Goal: Task Accomplishment & Management: Use online tool/utility

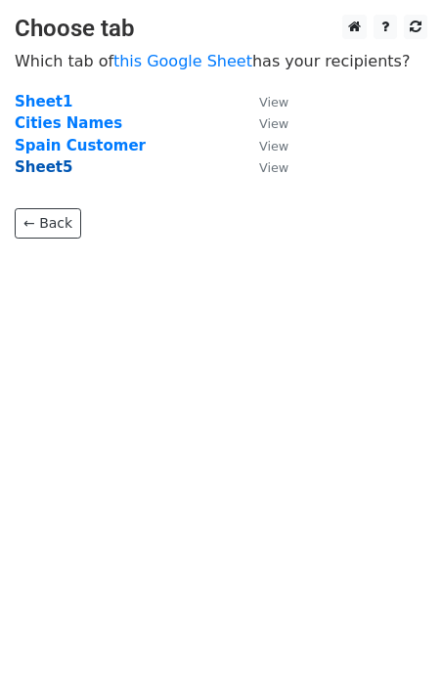
click at [41, 169] on strong "Sheet5" at bounding box center [44, 167] width 58 height 18
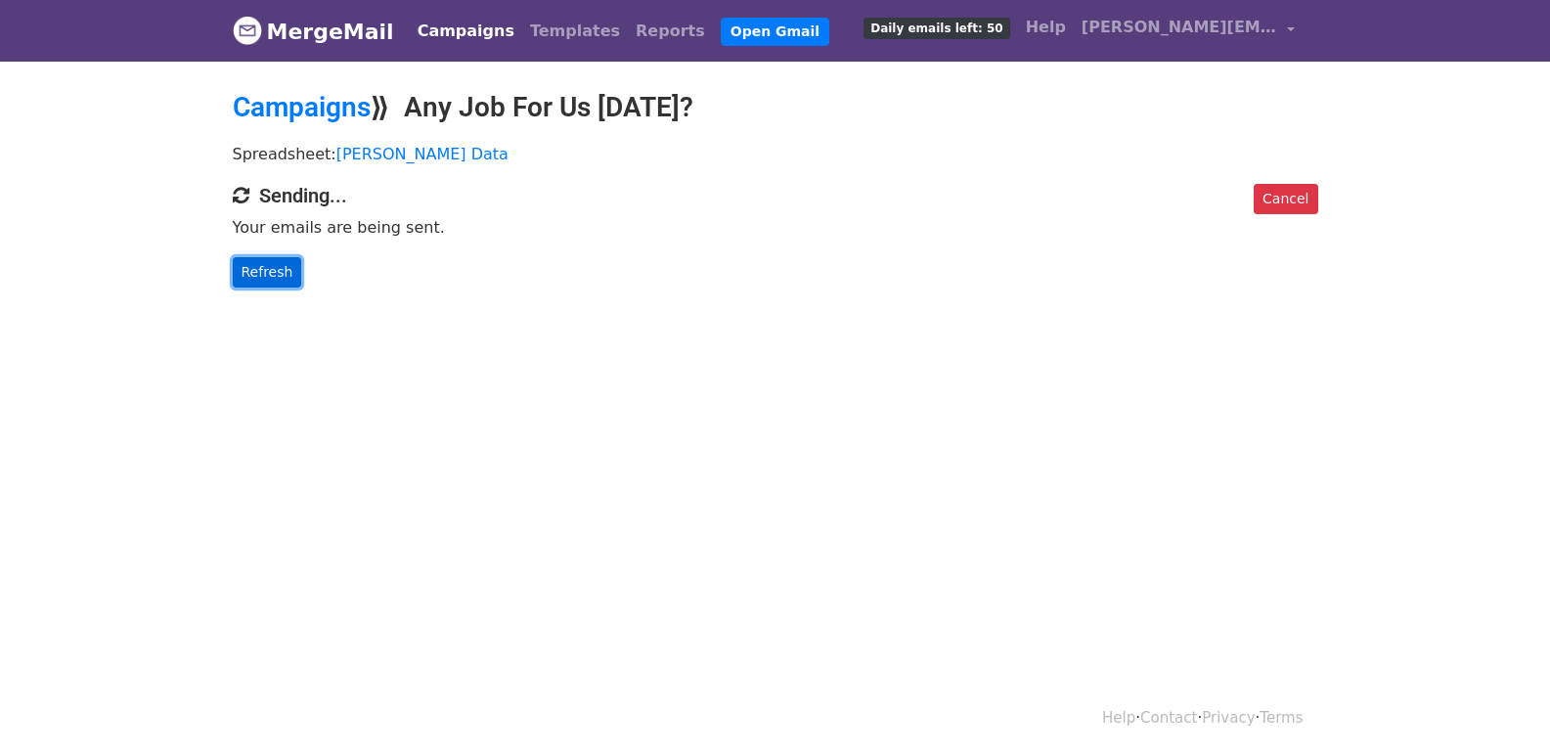
click at [287, 271] on link "Refresh" at bounding box center [267, 272] width 69 height 30
click at [278, 283] on link "Refresh" at bounding box center [267, 272] width 69 height 30
